Goal: Purchase product/service

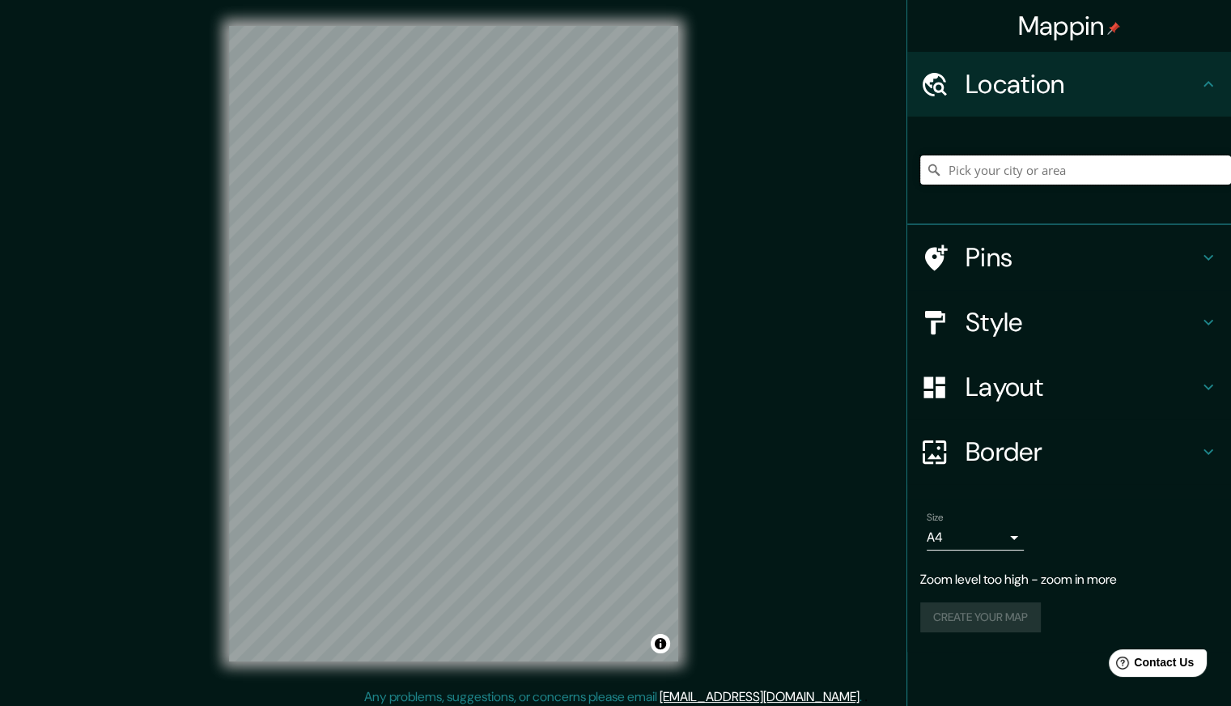
click at [1059, 172] on input "Pick your city or area" at bounding box center [1075, 169] width 311 height 29
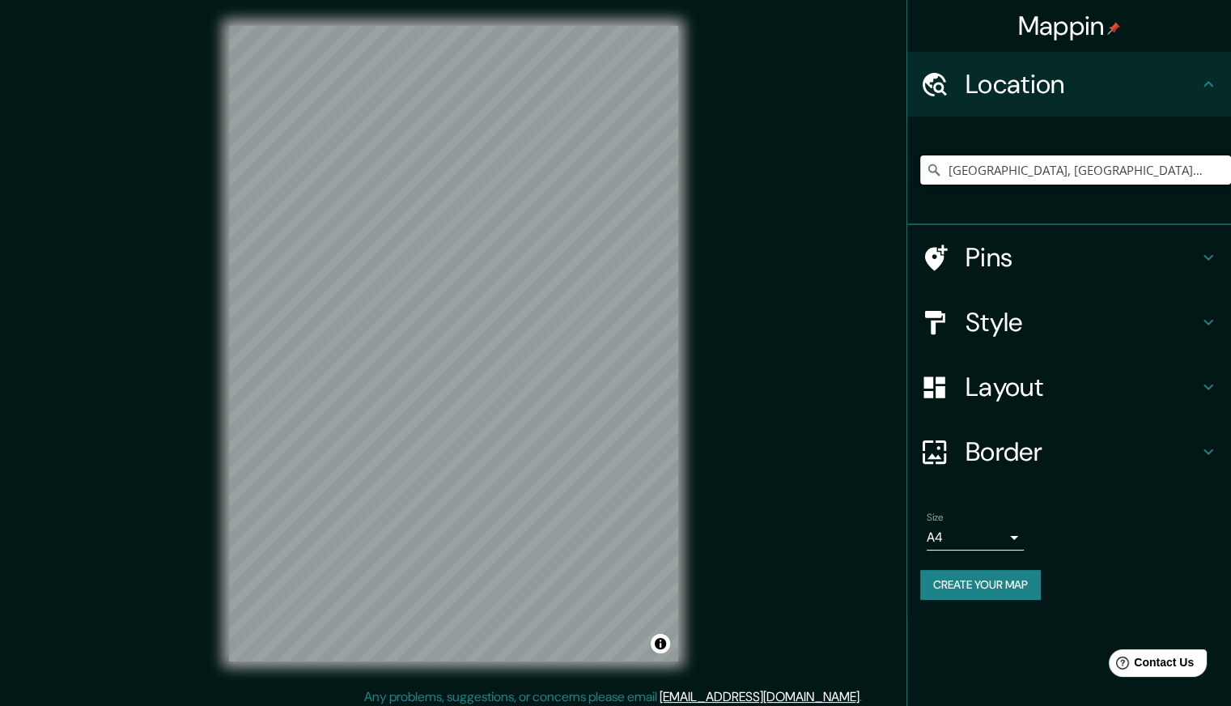
type input "[GEOGRAPHIC_DATA], [GEOGRAPHIC_DATA], [GEOGRAPHIC_DATA]"
click at [1050, 223] on div "[GEOGRAPHIC_DATA], [GEOGRAPHIC_DATA], [GEOGRAPHIC_DATA] [GEOGRAPHIC_DATA] [GEOG…" at bounding box center [1069, 171] width 324 height 108
click at [1060, 242] on h4 "Pins" at bounding box center [1081, 257] width 233 height 32
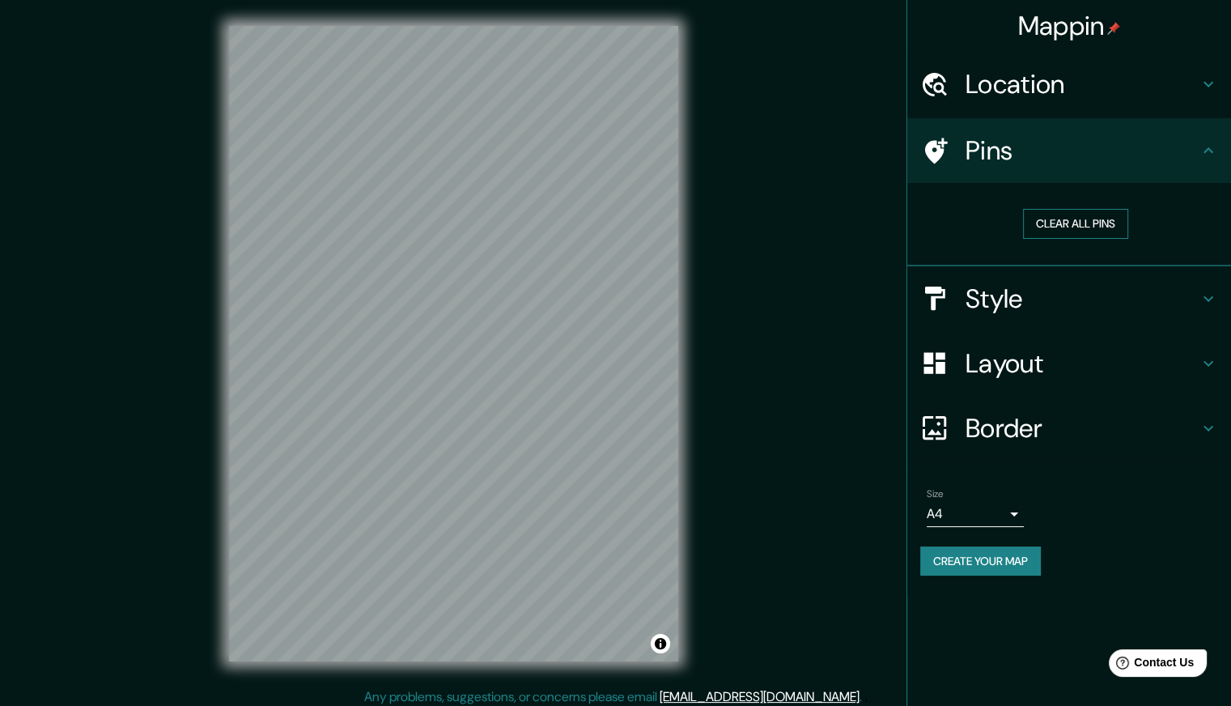
click at [1057, 223] on button "Clear all pins" at bounding box center [1075, 224] width 105 height 30
click at [1081, 220] on button "Clear all pins" at bounding box center [1075, 224] width 105 height 30
click at [1056, 147] on h4 "Pins" at bounding box center [1081, 150] width 233 height 32
click at [1083, 279] on div "Style" at bounding box center [1069, 298] width 324 height 65
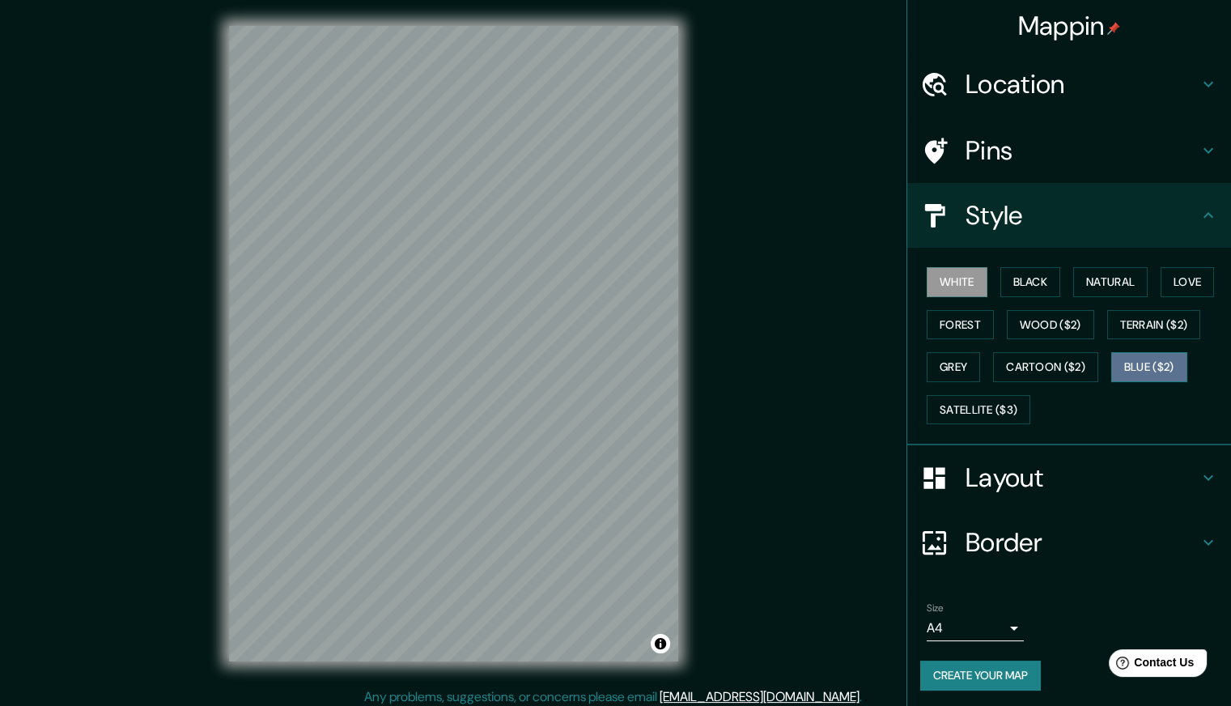
click at [1162, 357] on button "Blue ($2)" at bounding box center [1149, 367] width 76 height 30
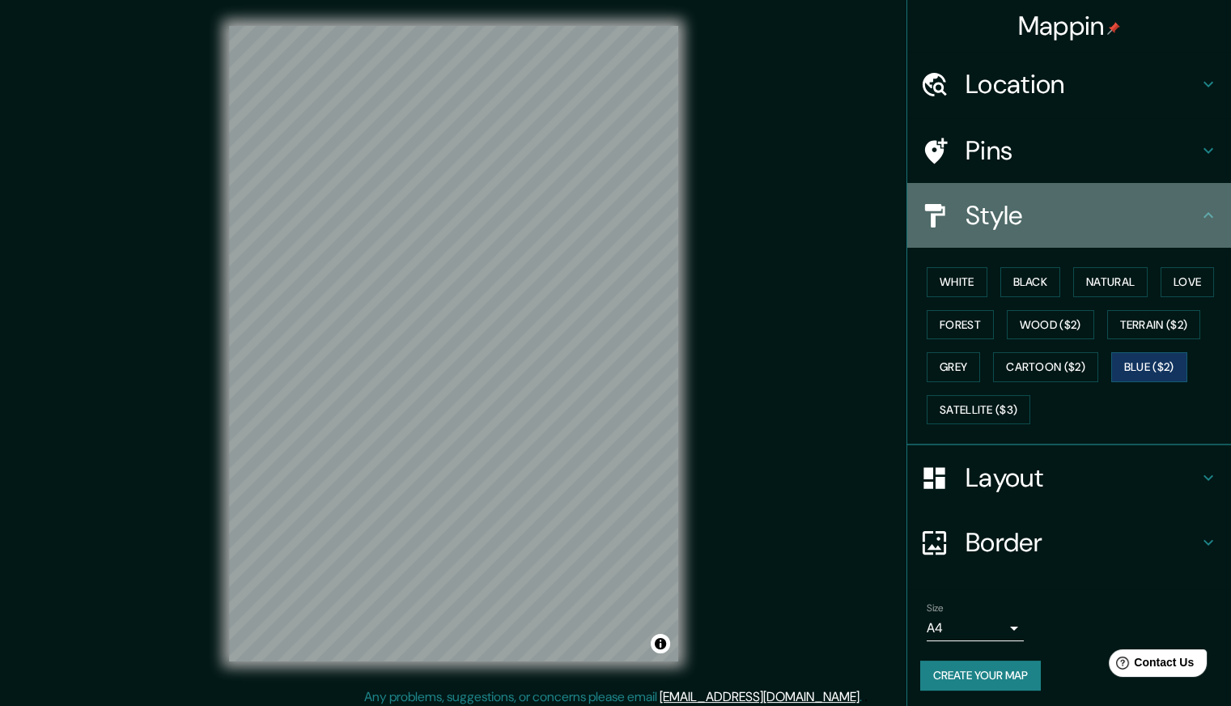
click at [1137, 215] on h4 "Style" at bounding box center [1081, 215] width 233 height 32
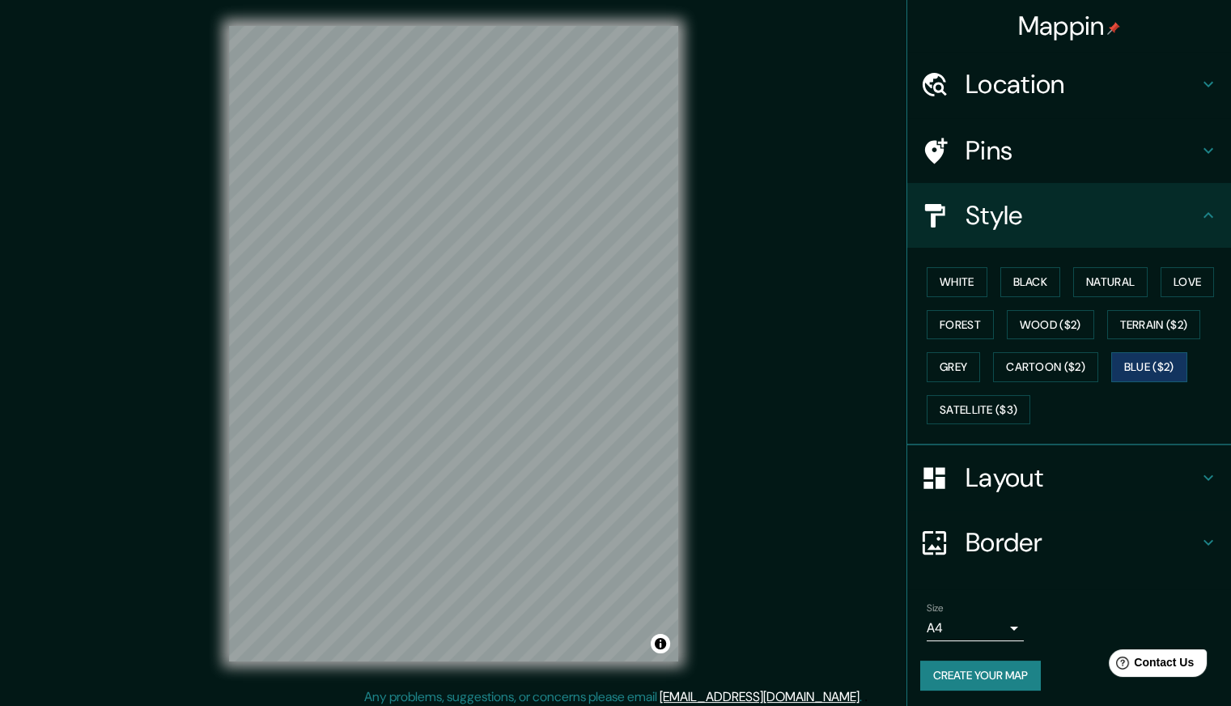
click at [1198, 213] on icon at bounding box center [1207, 215] width 19 height 19
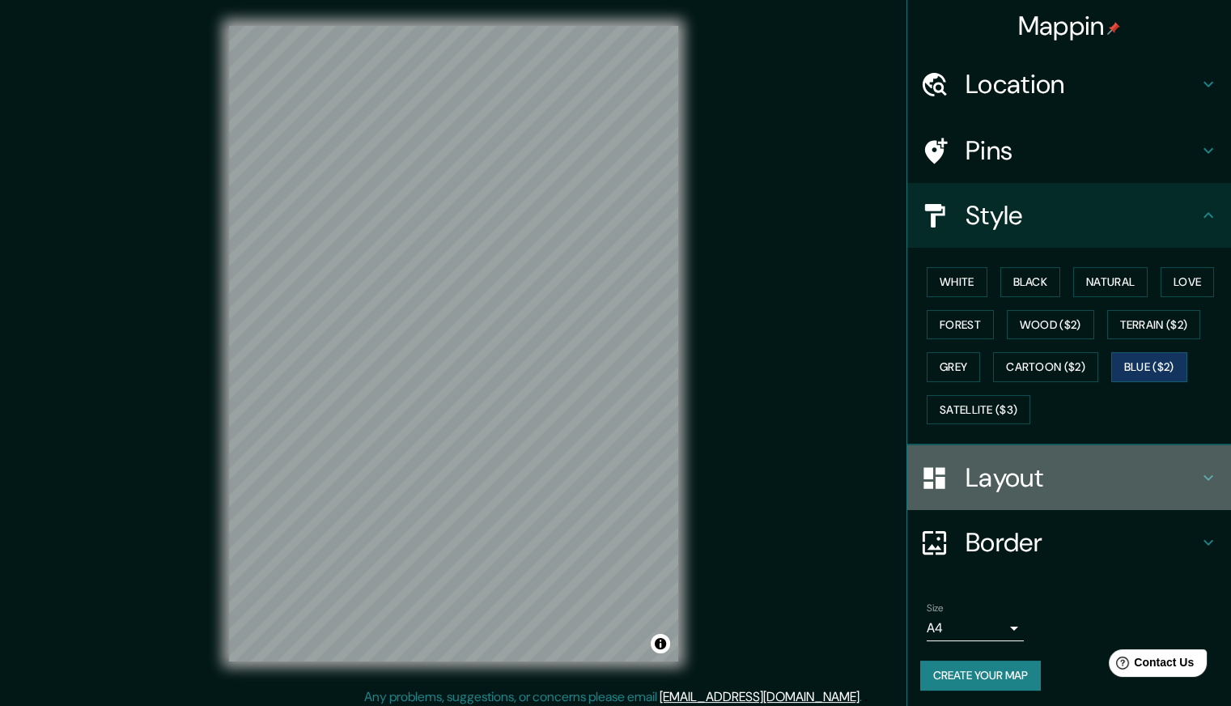
click at [1138, 475] on h4 "Layout" at bounding box center [1081, 477] width 233 height 32
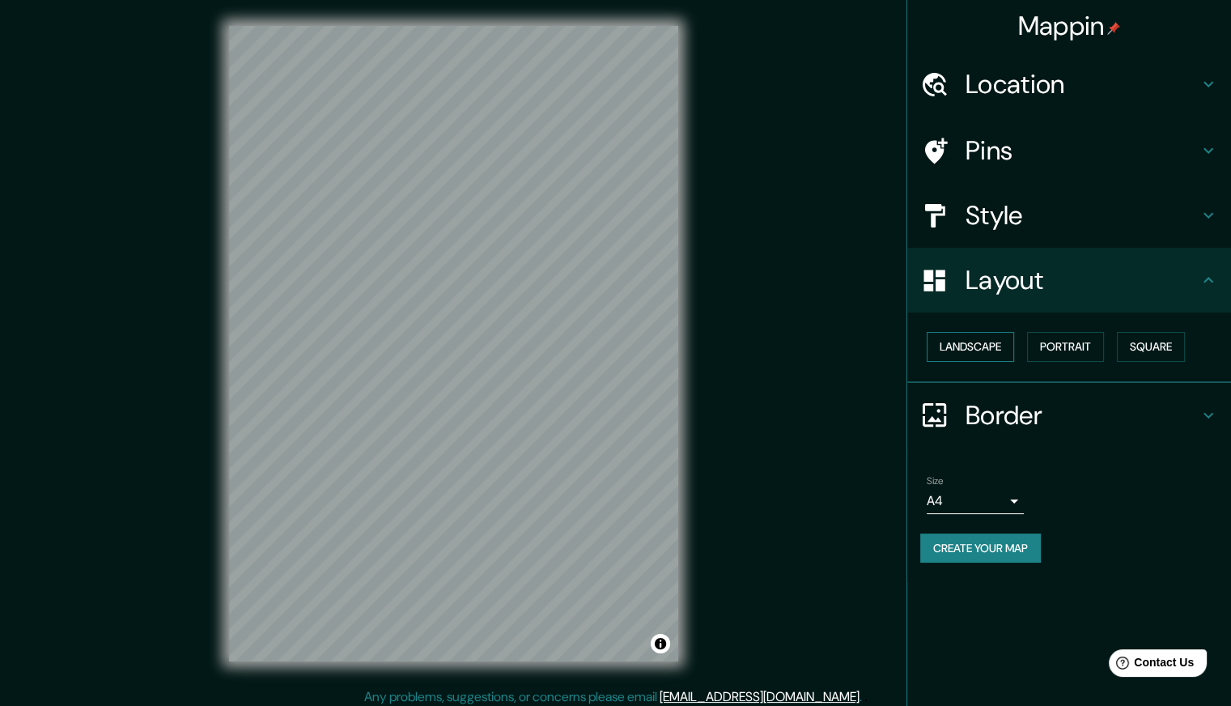
click at [961, 334] on button "Landscape" at bounding box center [969, 347] width 87 height 30
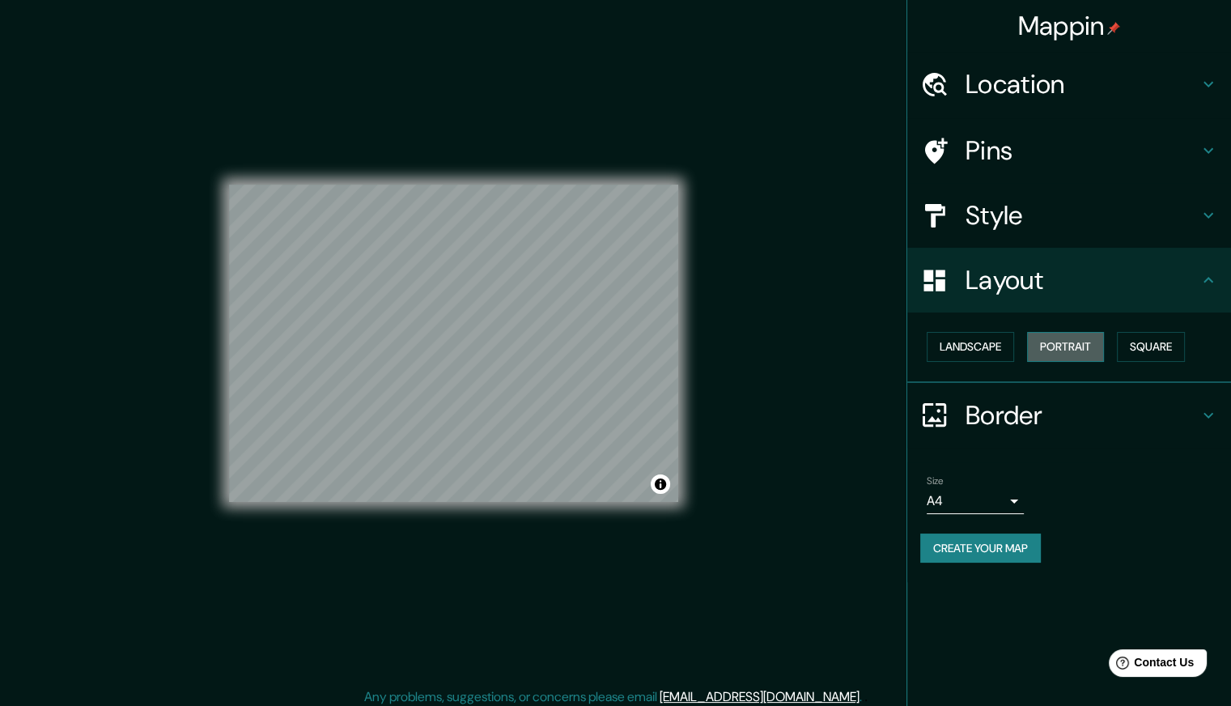
click at [1076, 337] on button "Portrait" at bounding box center [1065, 347] width 77 height 30
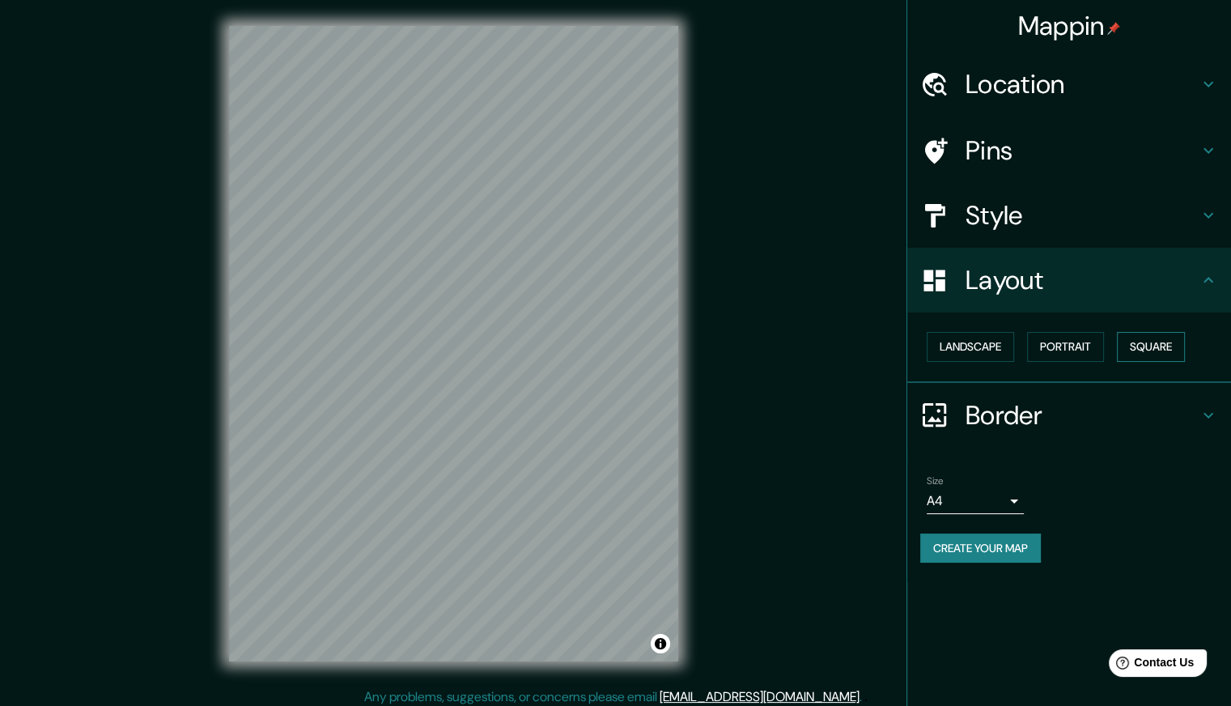
click at [1146, 341] on button "Square" at bounding box center [1151, 347] width 68 height 30
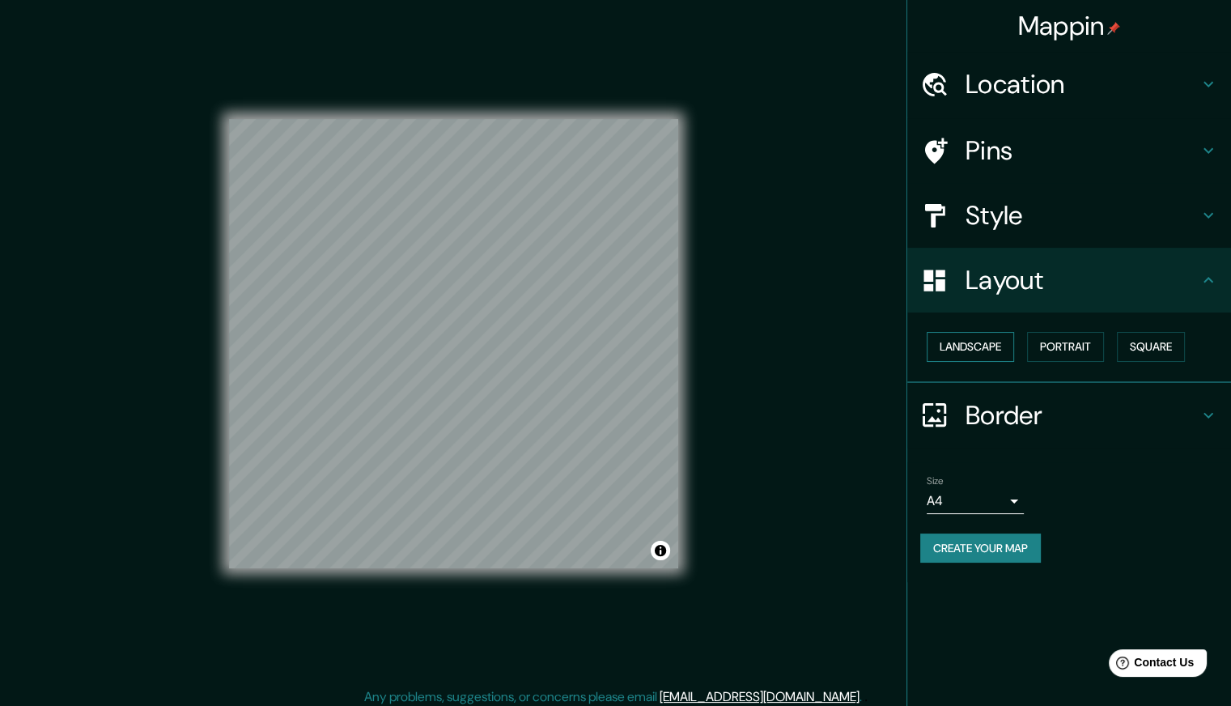
click at [973, 345] on button "Landscape" at bounding box center [969, 347] width 87 height 30
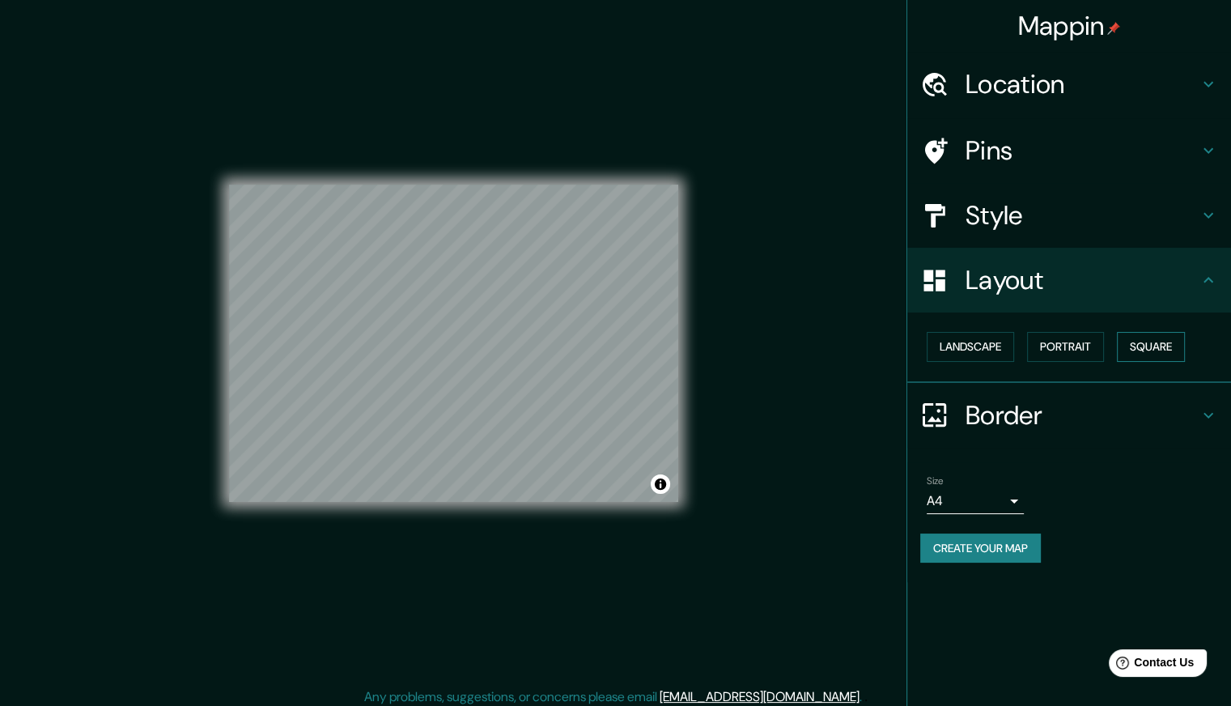
click at [1171, 350] on button "Square" at bounding box center [1151, 347] width 68 height 30
